Goal: Task Accomplishment & Management: Use online tool/utility

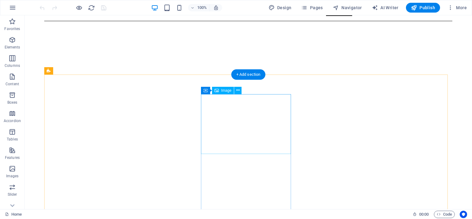
scroll to position [19, 0]
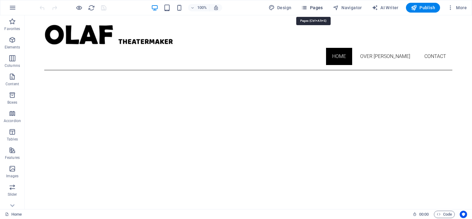
click at [305, 7] on icon "button" at bounding box center [304, 8] width 6 height 6
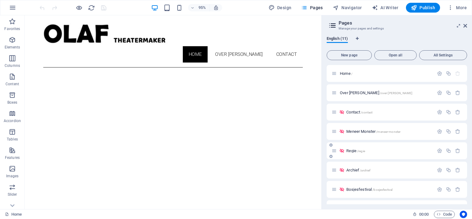
scroll to position [73, 0]
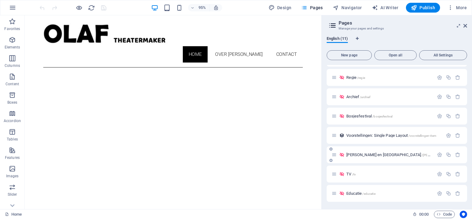
click at [357, 154] on span "[PERSON_NAME] en [PERSON_NAME] /[PERSON_NAME]-en-jasper" at bounding box center [403, 155] width 115 height 5
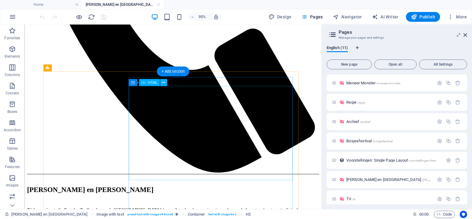
scroll to position [307, 0]
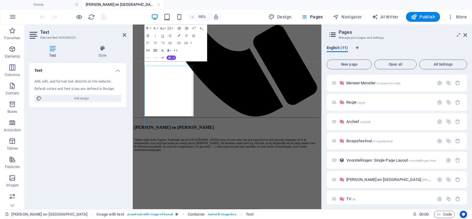
click at [90, 171] on div "Text Element #ed-995258625 Text Style Text Add, edit, and format text directly …" at bounding box center [173, 117] width 297 height 185
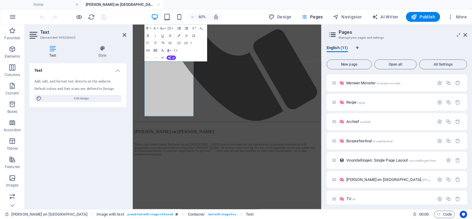
click at [162, 43] on icon "button" at bounding box center [163, 43] width 4 height 4
click at [147, 43] on icon "button" at bounding box center [147, 43] width 3 height 2
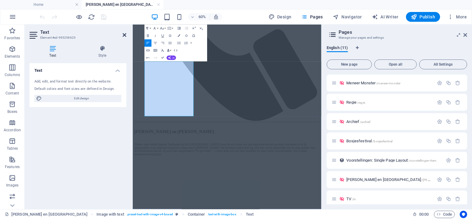
click at [125, 35] on icon at bounding box center [125, 35] width 4 height 5
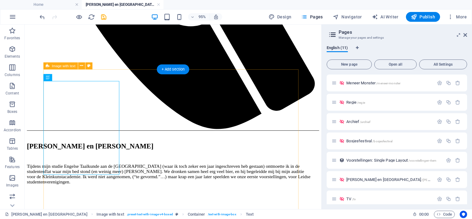
scroll to position [399, 0]
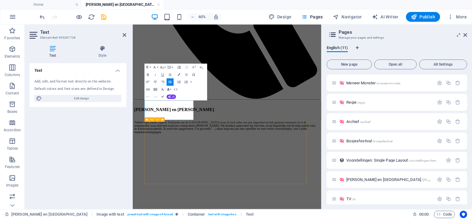
drag, startPoint x: 153, startPoint y: 157, endPoint x: 245, endPoint y: 187, distance: 96.8
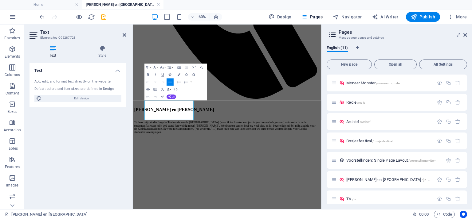
click at [147, 83] on icon "button" at bounding box center [148, 82] width 4 height 4
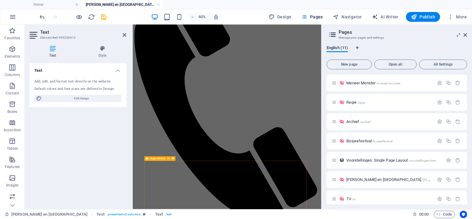
scroll to position [122, 0]
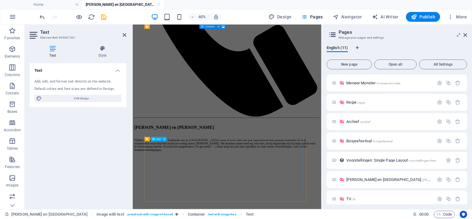
scroll to position [337, 0]
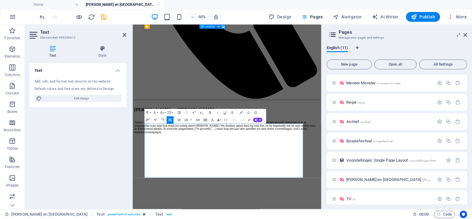
click at [147, 119] on icon "button" at bounding box center [148, 120] width 4 height 4
click at [102, 16] on icon "save" at bounding box center [103, 17] width 7 height 7
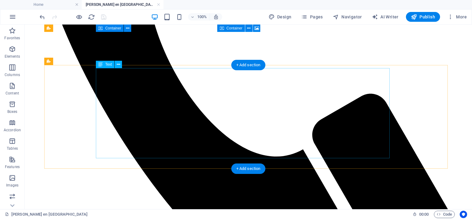
scroll to position [398, 0]
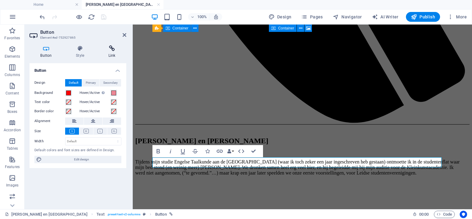
click at [113, 50] on icon at bounding box center [111, 48] width 29 height 6
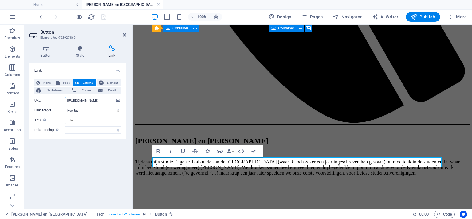
click at [104, 100] on input "[URL][DOMAIN_NAME]" at bounding box center [93, 100] width 56 height 7
drag, startPoint x: 65, startPoint y: 100, endPoint x: 120, endPoint y: 101, distance: 55.0
click at [120, 101] on div "URL [URL][DOMAIN_NAME]" at bounding box center [77, 100] width 87 height 7
paste input "/playlists"
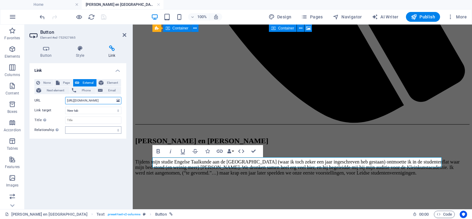
scroll to position [0, 28]
type input "[URL][DOMAIN_NAME]"
click at [124, 34] on icon at bounding box center [125, 35] width 4 height 5
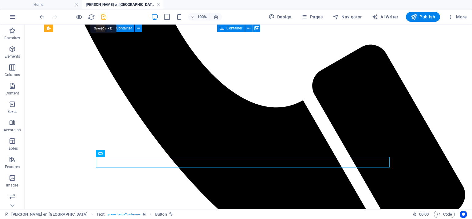
click at [103, 15] on icon "save" at bounding box center [103, 17] width 7 height 7
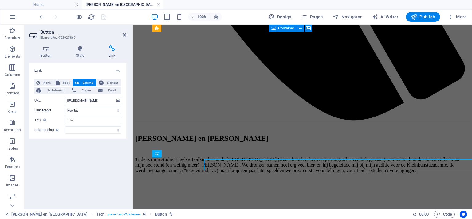
scroll to position [395, 0]
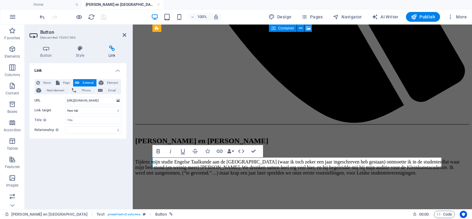
click at [114, 48] on icon at bounding box center [111, 48] width 29 height 6
click at [96, 102] on input "[URL][DOMAIN_NAME]" at bounding box center [93, 100] width 56 height 7
drag, startPoint x: 65, startPoint y: 100, endPoint x: 119, endPoint y: 96, distance: 54.2
click at [119, 96] on div "None Page External Element Next element Phone Email Page Home Over [PERSON_NAME…" at bounding box center [77, 106] width 87 height 55
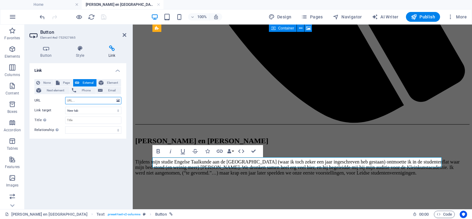
scroll to position [0, 0]
paste input "[URL][DOMAIN_NAME]"
type input "[URL][DOMAIN_NAME]"
drag, startPoint x: 125, startPoint y: 34, endPoint x: 63, endPoint y: 1, distance: 69.6
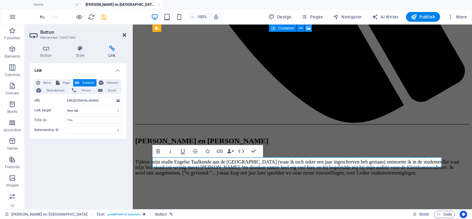
click at [125, 34] on icon at bounding box center [125, 35] width 4 height 5
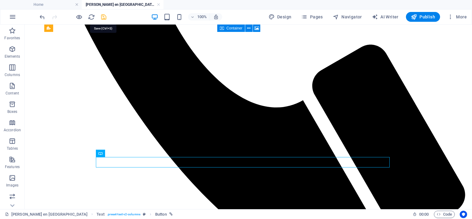
click at [102, 16] on icon "save" at bounding box center [103, 17] width 7 height 7
